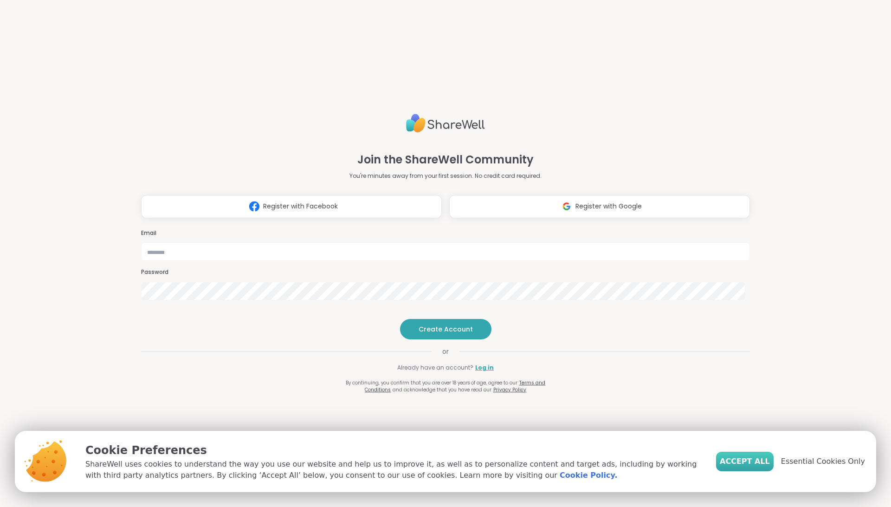
click at [744, 460] on span "Accept All" at bounding box center [745, 461] width 50 height 11
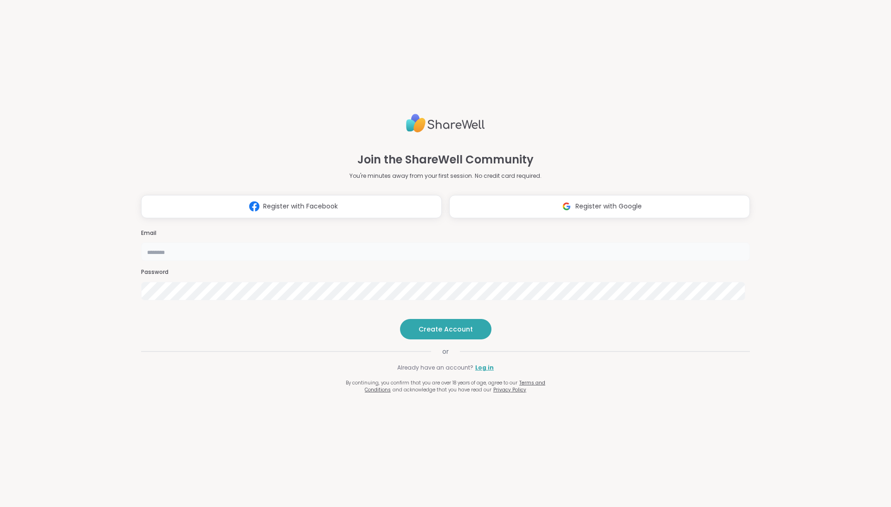
click at [395, 242] on input "email" at bounding box center [445, 251] width 609 height 19
type input "**********"
click at [435, 334] on span "Create Account" at bounding box center [446, 328] width 54 height 9
